Goal: Task Accomplishment & Management: Manage account settings

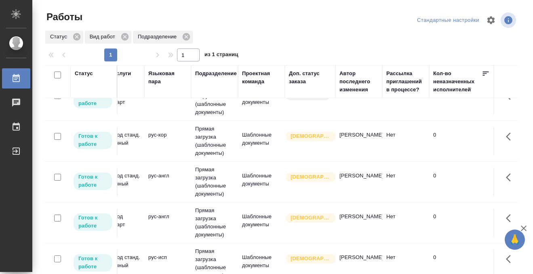
scroll to position [100, 0]
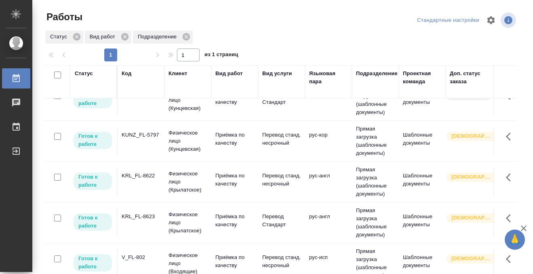
click at [143, 17] on div "KRL_FL-8622" at bounding box center [141, 12] width 39 height 8
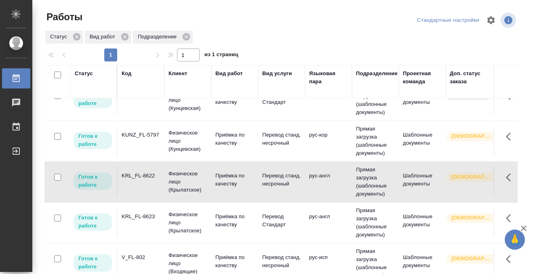
click at [143, 17] on div "KRL_FL-8622" at bounding box center [141, 12] width 39 height 8
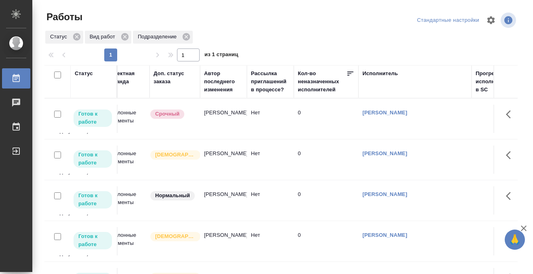
scroll to position [0, 0]
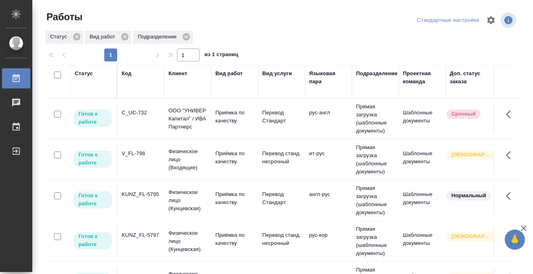
click at [78, 73] on div "Статус" at bounding box center [84, 73] width 18 height 8
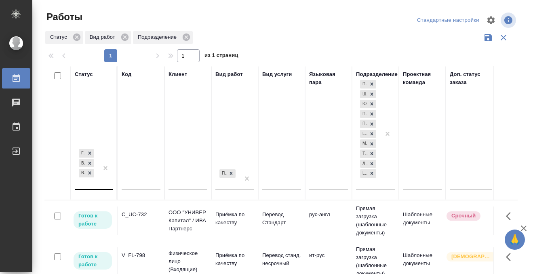
click at [98, 187] on div "Готов к работе В работе В ожидании" at bounding box center [94, 168] width 38 height 42
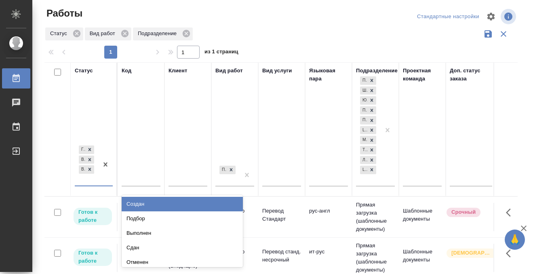
scroll to position [4, 0]
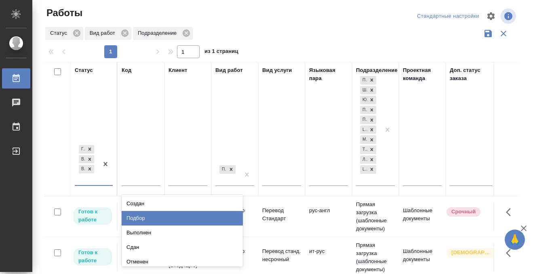
click at [146, 218] on div "Подбор" at bounding box center [182, 218] width 121 height 15
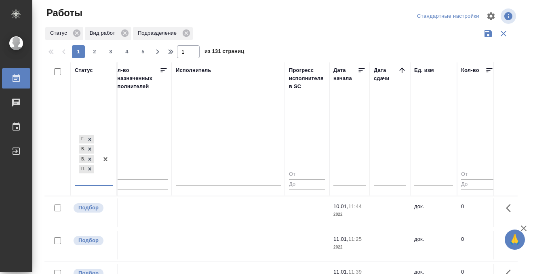
scroll to position [0, 483]
click at [401, 69] on icon at bounding box center [401, 70] width 8 height 8
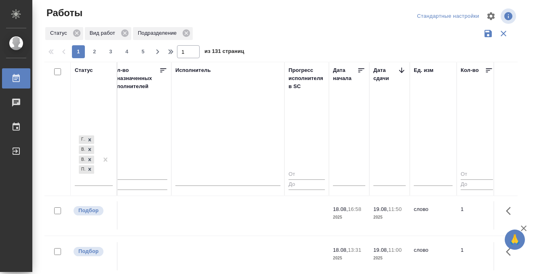
scroll to position [455, 483]
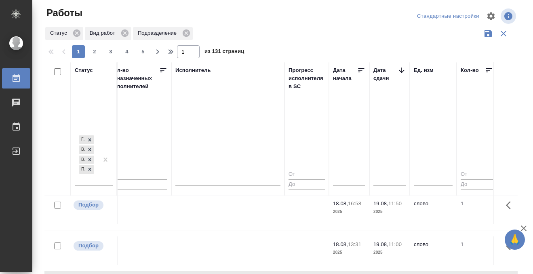
scroll to position [526, 483]
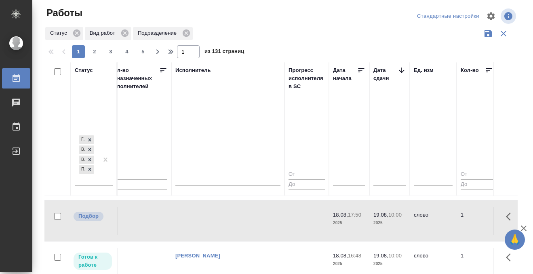
click at [18, 77] on icon at bounding box center [16, 78] width 10 height 10
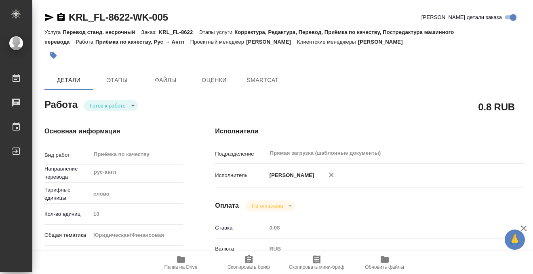
type textarea "x"
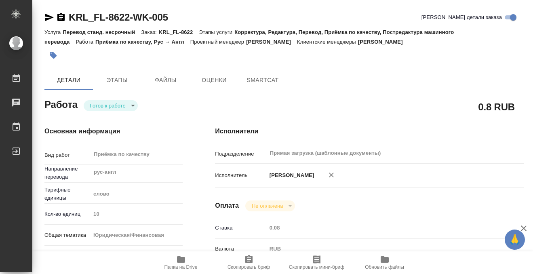
type textarea "x"
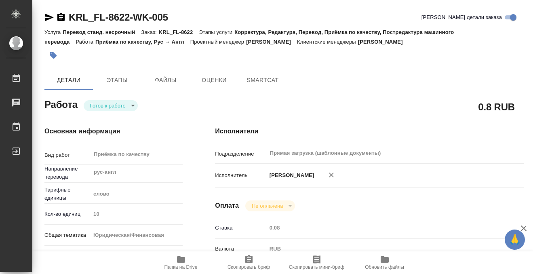
type textarea "x"
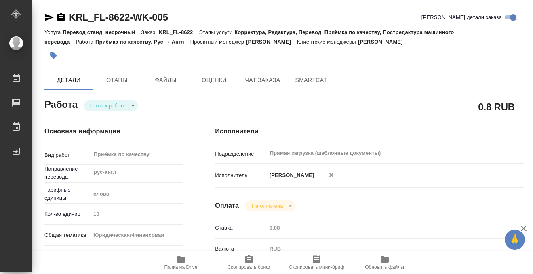
type textarea "x"
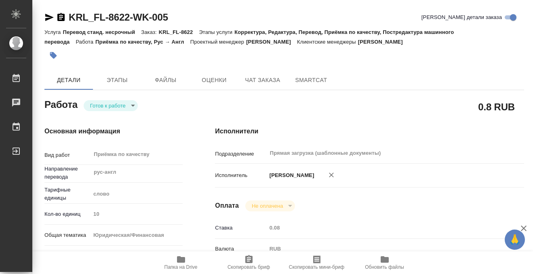
type textarea "x"
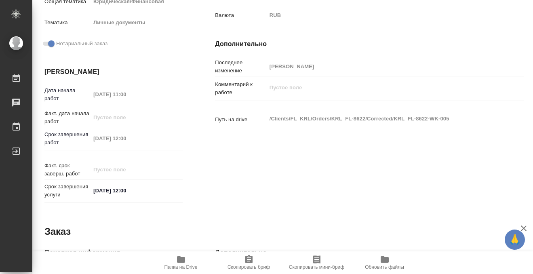
scroll to position [431, 0]
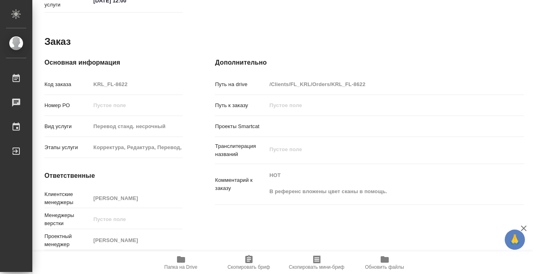
click at [190, 257] on span "Папка на Drive" at bounding box center [181, 261] width 58 height 15
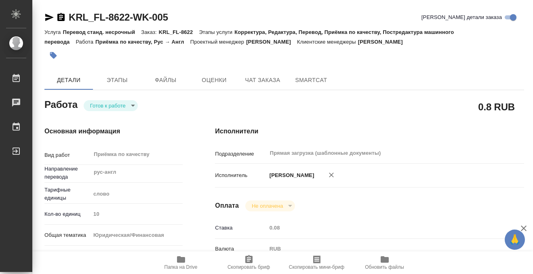
click at [59, 56] on button "button" at bounding box center [53, 55] width 18 height 18
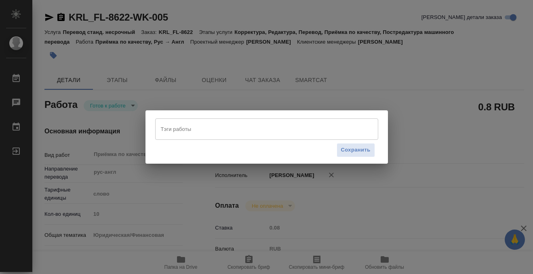
click at [186, 128] on input "Тэги работы" at bounding box center [259, 129] width 200 height 14
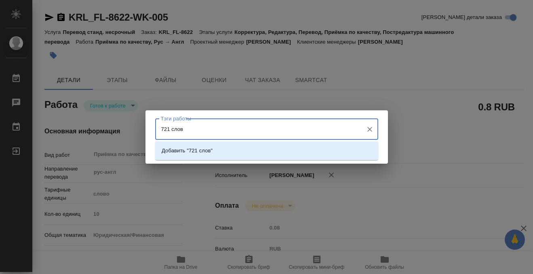
type input "721 слово"
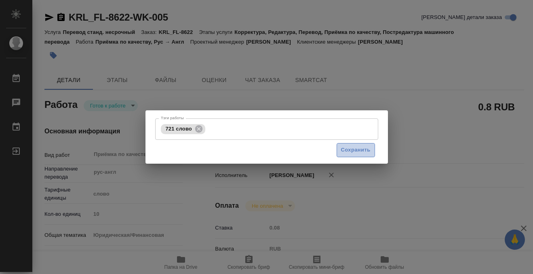
click at [366, 151] on span "Сохранить" at bounding box center [355, 149] width 29 height 9
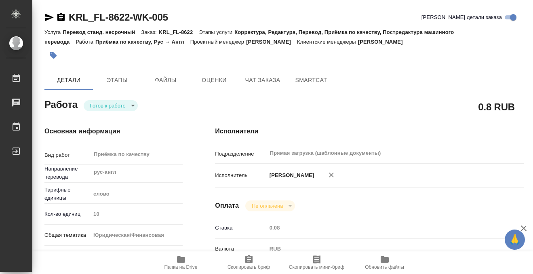
type input "readyForWork"
type textarea "Приёмка по качеству"
type textarea "x"
type input "рус-англ"
type input "5a8b1489cc6b4906c91bfd90"
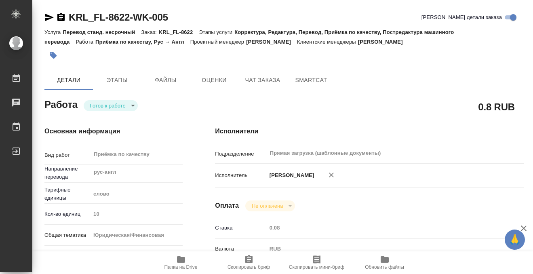
type input "10"
type input "yr-fn"
type input "5a8b8b956a9677013d343cfe"
checkbox input "true"
type input "19.08.2025 11:00"
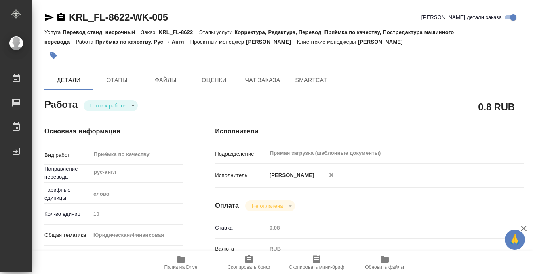
type input "19.08.2025 12:00"
type input "Прямая загрузка (шаблонные документы)"
type input "notPayed"
type input "0.08"
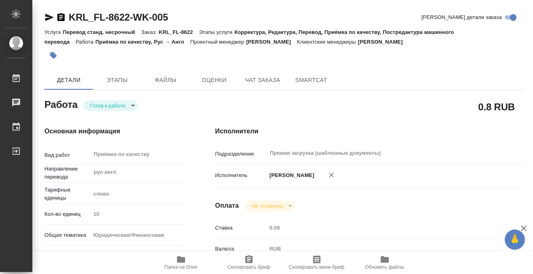
type input "RUB"
type input "[PERSON_NAME]"
type textarea "x"
type textarea "/Clients/FL_KRL/Orders/KRL_FL-8622/Corrected/KRL_FL-8622-WK-005"
type textarea "x"
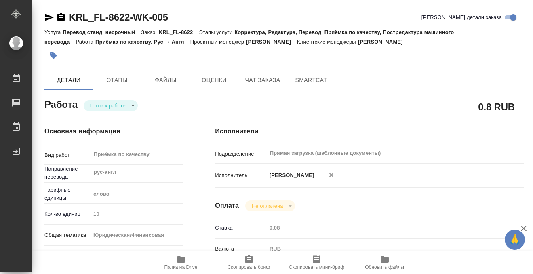
type input "KRL_FL-8622"
type input "Перевод станд. несрочный"
type input "Корректура, Редактура, Перевод, Приёмка по качеству, Постредактура машинного пе…"
type input "Касымов Тимур"
type input "/Clients/FL_KRL/Orders/KRL_FL-8622"
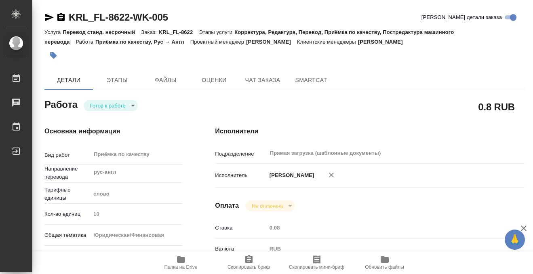
type textarea "x"
type textarea "НОТ В референс вложены цвет сканы в помощь."
type textarea "x"
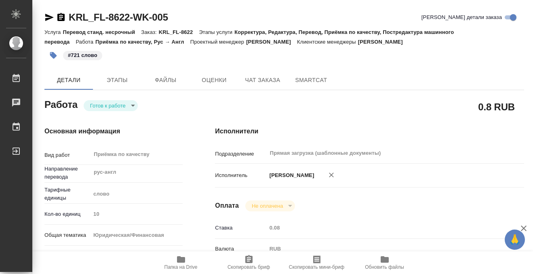
type textarea "x"
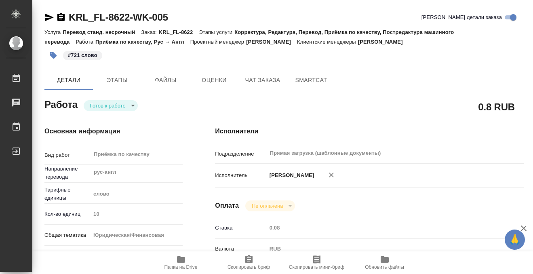
type textarea "x"
click at [127, 104] on body "🙏 .cls-1 fill:#fff; AWATERA Kobzeva Elizaveta Работы 0 Чаты График Выйти KRL_FL…" at bounding box center [266, 137] width 533 height 274
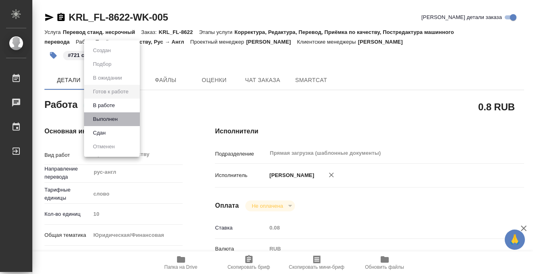
click at [128, 120] on li "Выполнен" at bounding box center [112, 119] width 56 height 14
type textarea "x"
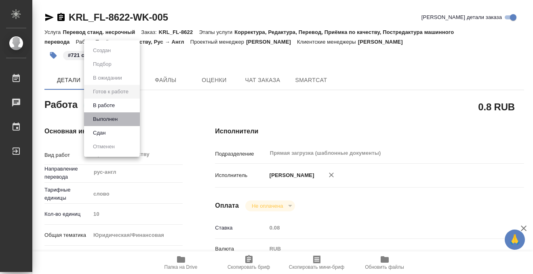
type textarea "x"
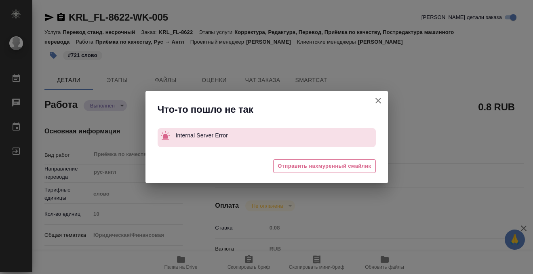
type textarea "x"
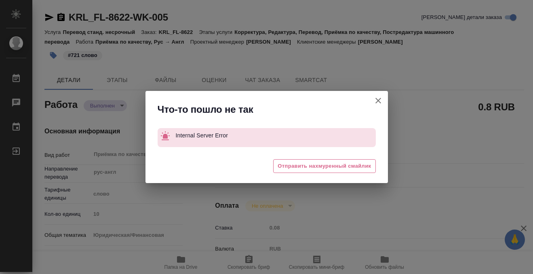
type textarea "x"
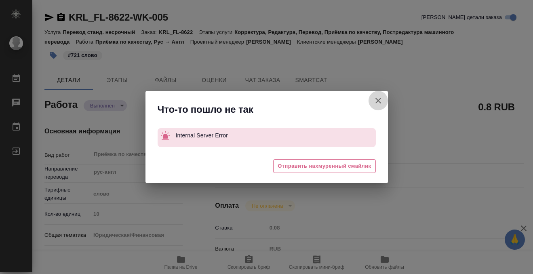
click at [375, 101] on icon "button" at bounding box center [378, 101] width 10 height 10
type textarea "x"
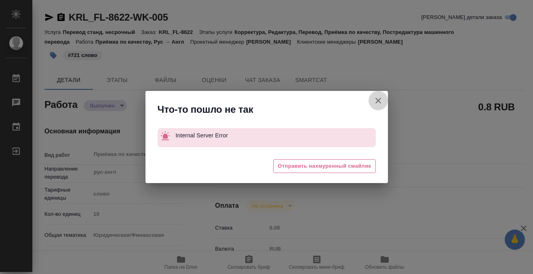
type textarea "x"
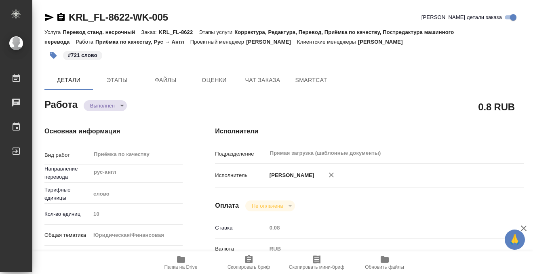
click at [62, 21] on icon "button" at bounding box center [61, 18] width 10 height 10
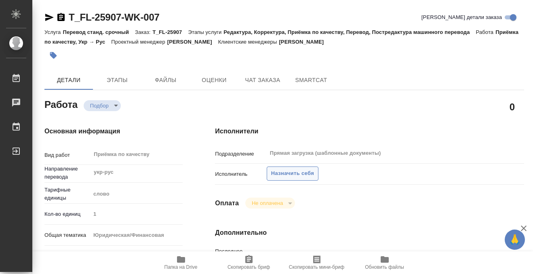
click at [302, 175] on span "Назначить себя" at bounding box center [292, 173] width 43 height 9
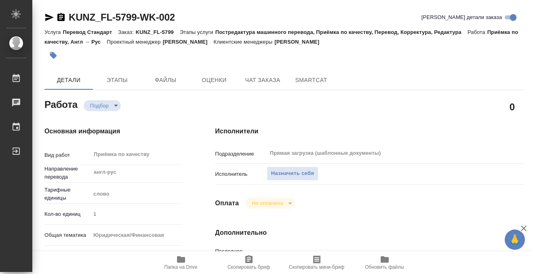
click at [284, 174] on span "Назначить себя" at bounding box center [292, 173] width 43 height 9
